Goal: Navigation & Orientation: Find specific page/section

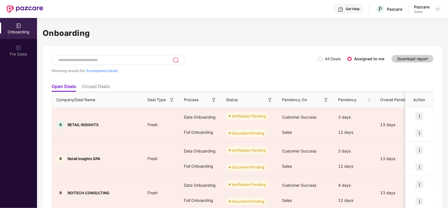
click at [440, 9] on img at bounding box center [438, 9] width 4 height 4
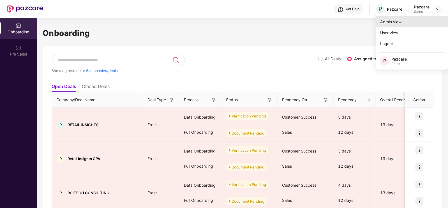
click at [406, 20] on div "Admin view" at bounding box center [412, 21] width 73 height 11
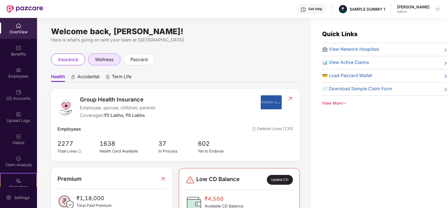
click at [110, 61] on span "wellness" at bounding box center [104, 59] width 19 height 7
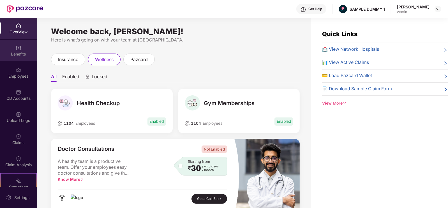
click at [26, 50] on div "Benefits" at bounding box center [18, 50] width 37 height 21
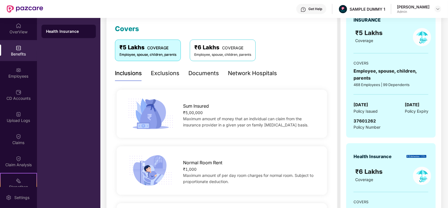
scroll to position [76, 0]
click at [167, 61] on div "₹5 Lakhs COVERAGE Employee, spouse, children, parents ₹6 Lakhs COVERAGE Employe…" at bounding box center [222, 52] width 214 height 26
click at [171, 69] on div "Exclusions" at bounding box center [165, 73] width 29 height 9
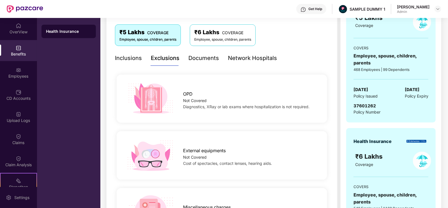
scroll to position [0, 0]
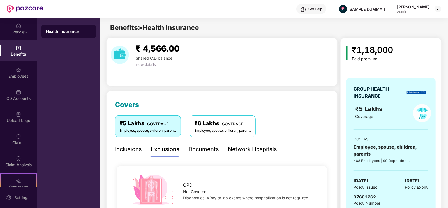
click at [202, 145] on div "Documents" at bounding box center [204, 149] width 31 height 9
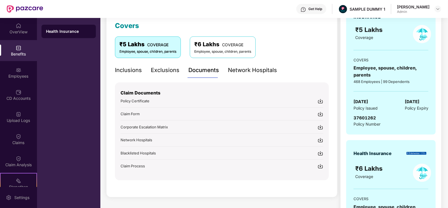
scroll to position [80, 0]
click at [272, 73] on div "Network Hospitals" at bounding box center [252, 69] width 49 height 9
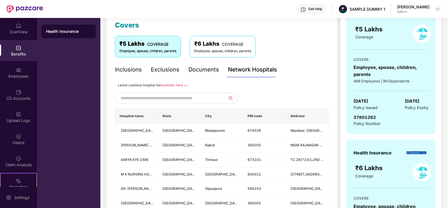
click at [189, 96] on input "text" at bounding box center [169, 98] width 96 height 8
drag, startPoint x: 189, startPoint y: 96, endPoint x: 200, endPoint y: 110, distance: 17.6
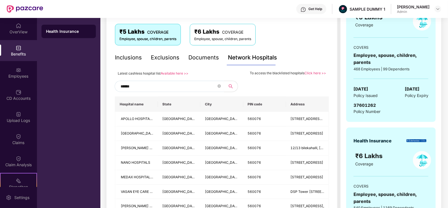
scroll to position [92, 0]
type input "*"
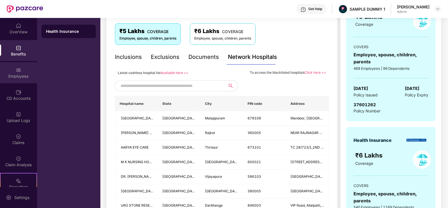
click at [19, 72] on img at bounding box center [19, 70] width 6 height 6
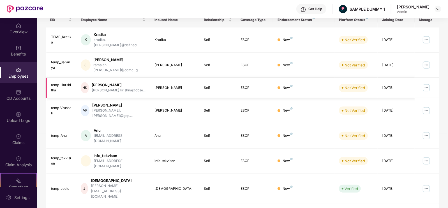
scroll to position [0, 0]
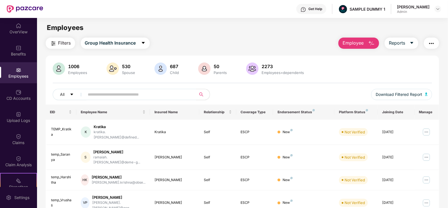
click at [353, 41] on span "Employee" at bounding box center [353, 43] width 21 height 7
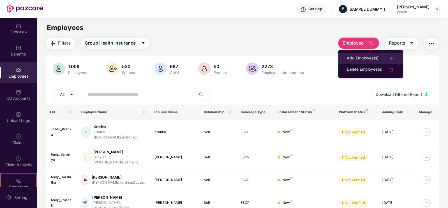
click at [363, 54] on li "Add Employee(s)" at bounding box center [371, 58] width 65 height 11
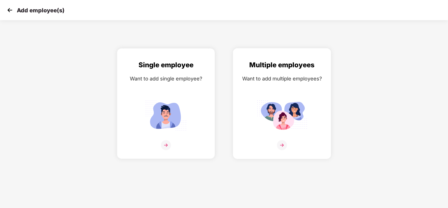
click at [267, 100] on img at bounding box center [282, 115] width 51 height 35
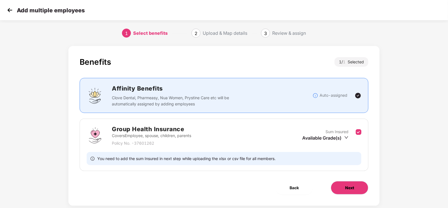
click at [345, 191] on button "Next" at bounding box center [350, 187] width 38 height 13
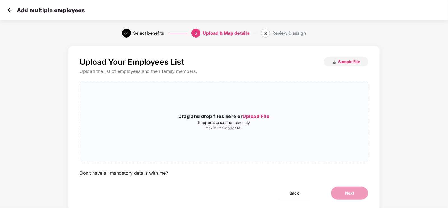
click at [11, 13] on img at bounding box center [10, 10] width 8 height 8
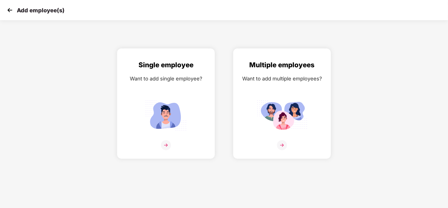
click at [11, 13] on img at bounding box center [10, 10] width 8 height 8
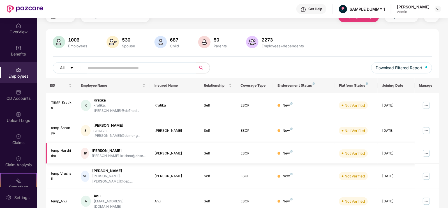
scroll to position [48, 0]
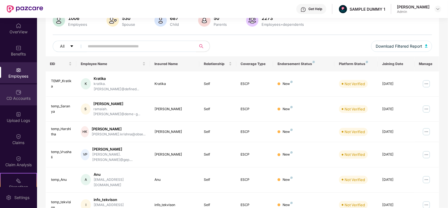
click at [15, 99] on div "CD Accounts" at bounding box center [18, 99] width 37 height 6
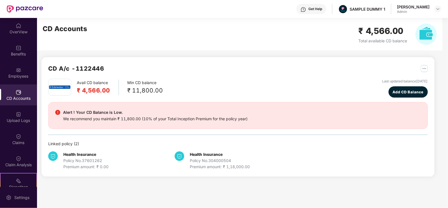
scroll to position [0, 0]
click at [389, 96] on button "Add CD Balance" at bounding box center [408, 91] width 39 height 11
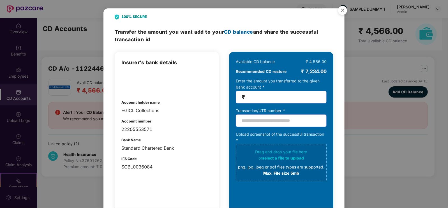
click at [344, 5] on img "Close" at bounding box center [343, 11] width 16 height 16
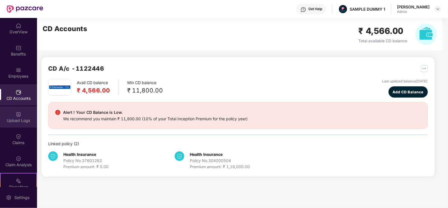
click at [30, 113] on div "Upload Logs" at bounding box center [18, 117] width 37 height 21
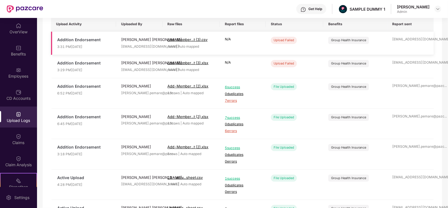
scroll to position [48, 0]
click at [17, 135] on img at bounding box center [19, 137] width 6 height 6
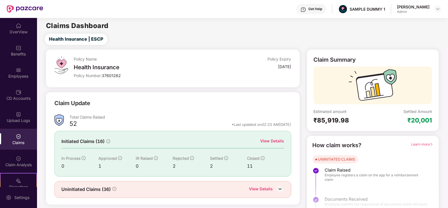
scroll to position [11, 0]
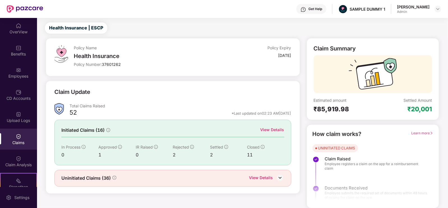
click at [268, 130] on div "View Details" at bounding box center [273, 130] width 24 height 6
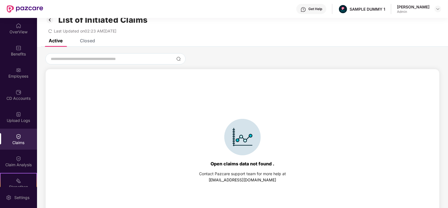
click at [86, 38] on div "List of Initiated Claims Last Updated on 02:23 AM[DATE]" at bounding box center [242, 23] width 411 height 32
click at [88, 41] on div "Closed" at bounding box center [87, 41] width 15 height 6
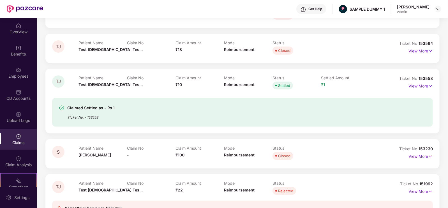
scroll to position [81, 0]
click at [412, 87] on p "View More" at bounding box center [421, 86] width 24 height 8
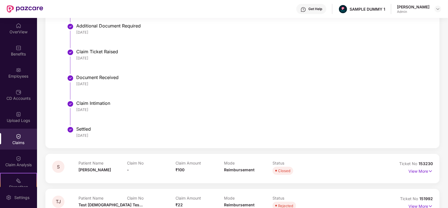
scroll to position [335, 0]
click at [31, 158] on div "Claim Analysis" at bounding box center [18, 161] width 37 height 21
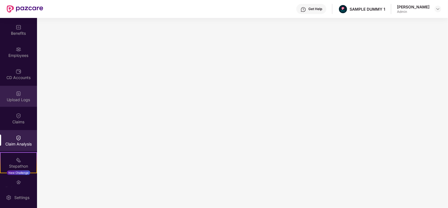
scroll to position [75, 0]
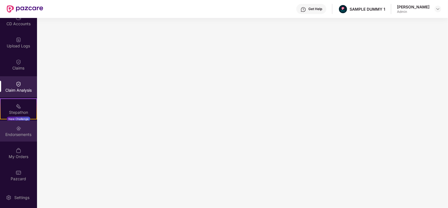
click at [24, 127] on div "Endorsements" at bounding box center [18, 131] width 37 height 21
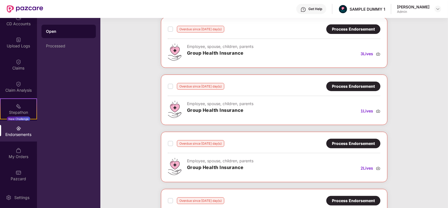
scroll to position [0, 0]
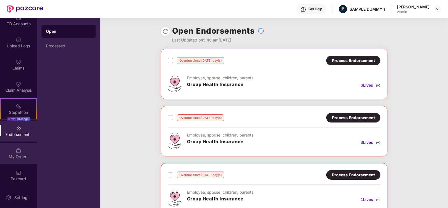
click at [10, 160] on div "My Orders" at bounding box center [18, 153] width 37 height 21
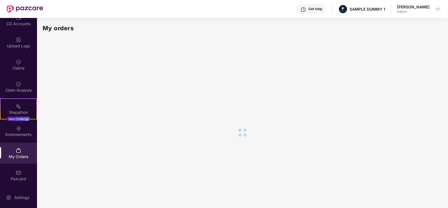
click at [252, 141] on div at bounding box center [243, 133] width 400 height 200
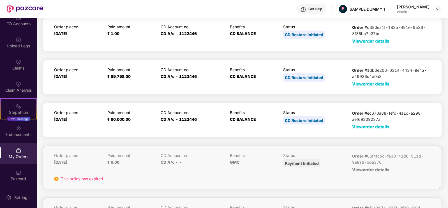
click at [355, 125] on span "View order details" at bounding box center [370, 126] width 37 height 5
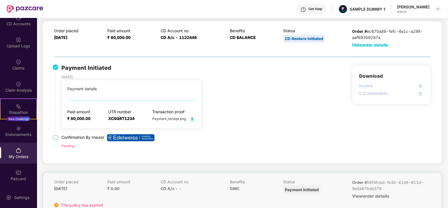
scroll to position [0, 0]
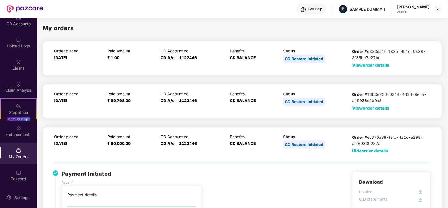
click at [306, 12] on img at bounding box center [304, 10] width 6 height 6
